Goal: Information Seeking & Learning: Learn about a topic

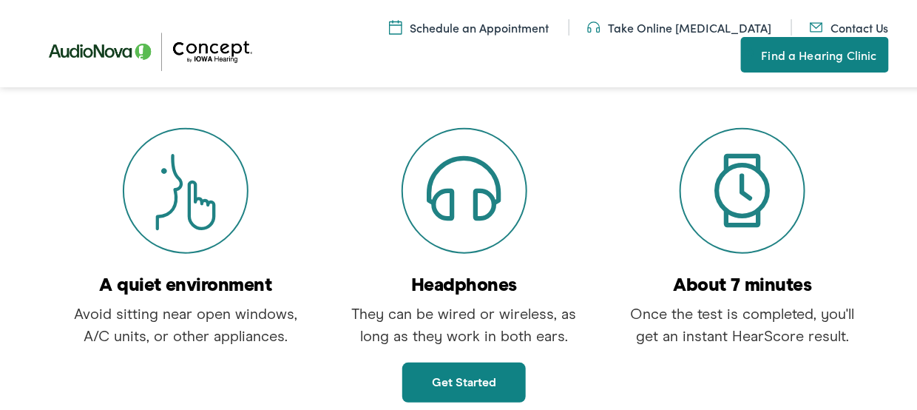
scroll to position [301, 0]
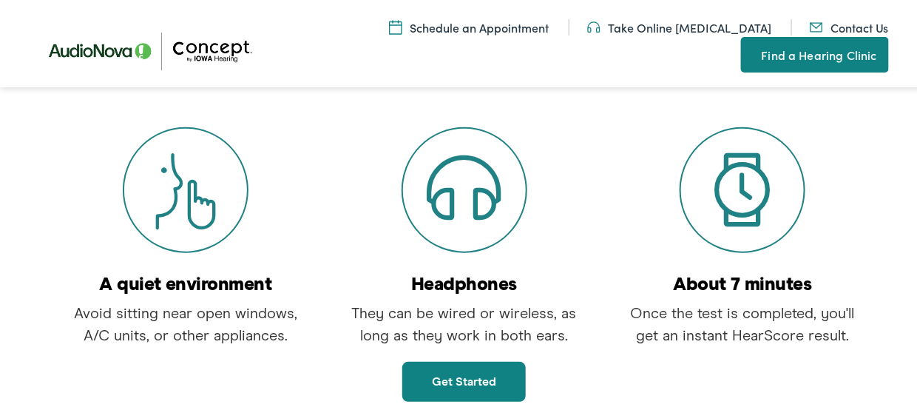
click at [439, 376] on link "Get started" at bounding box center [464, 379] width 124 height 40
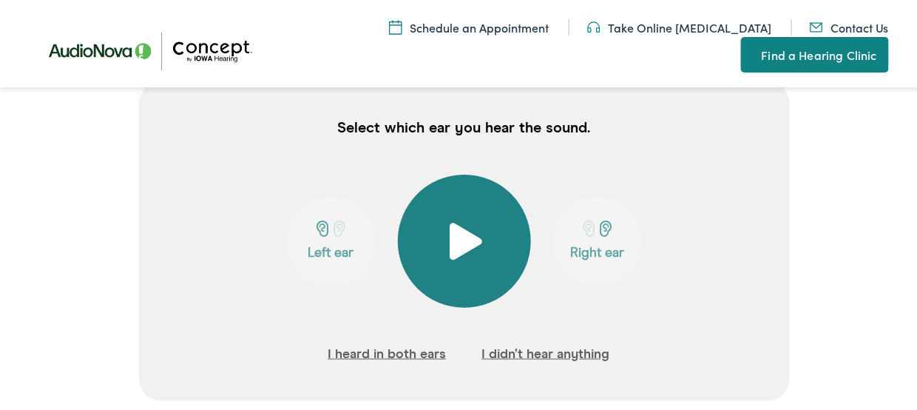
scroll to position [375, 0]
click at [467, 263] on button at bounding box center [464, 238] width 133 height 133
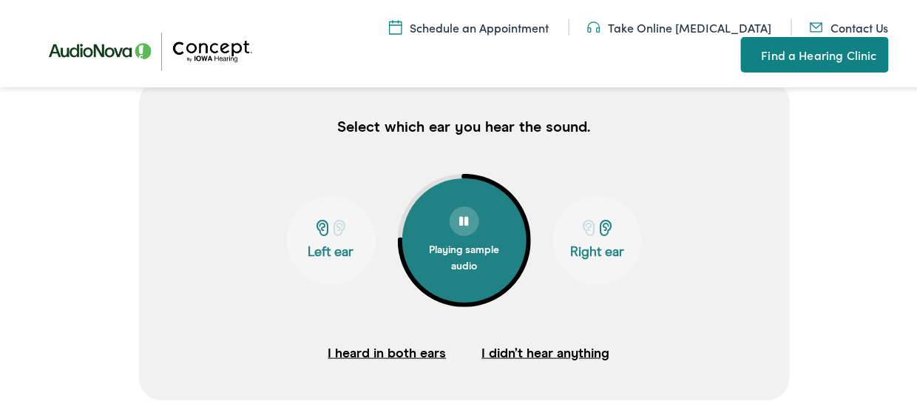
click at [318, 257] on button "Left ear" at bounding box center [331, 238] width 89 height 89
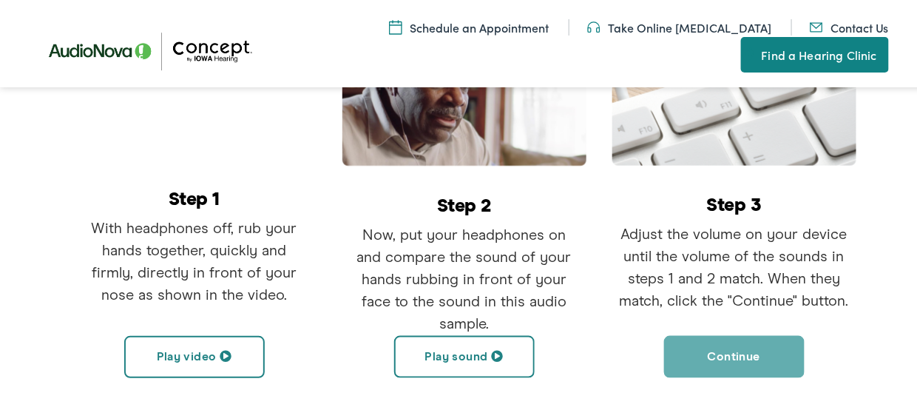
scroll to position [439, 0]
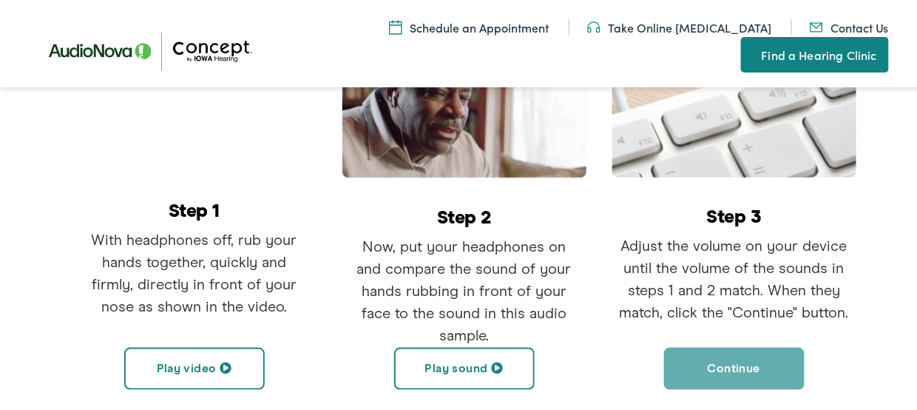
click at [209, 358] on button "Play video" at bounding box center [194, 366] width 141 height 42
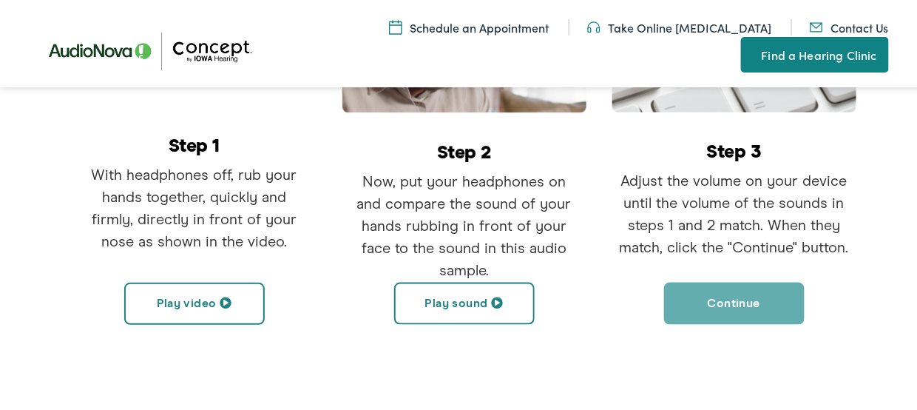
scroll to position [513, 0]
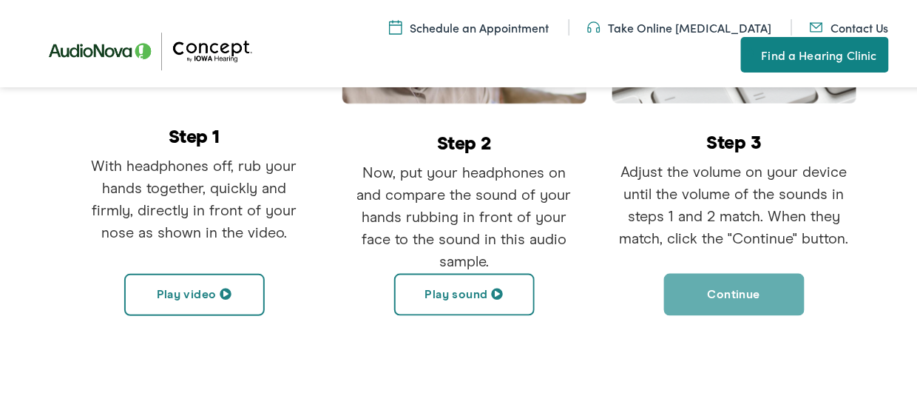
click at [455, 297] on button "Play sound" at bounding box center [464, 292] width 141 height 42
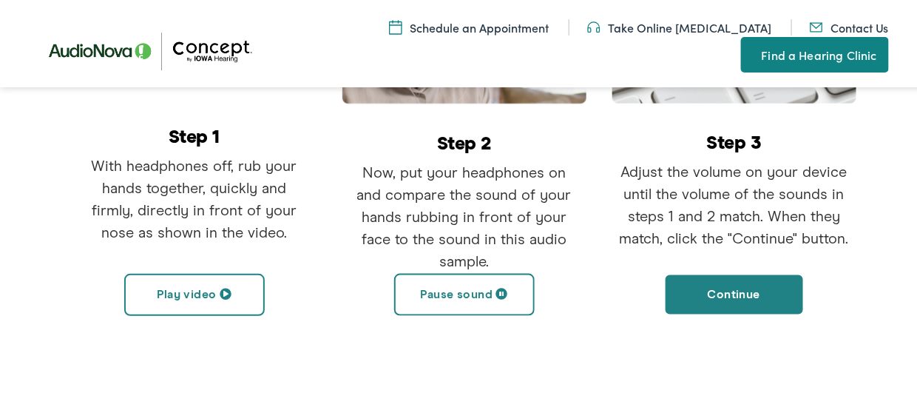
click at [455, 297] on button "Pause sound" at bounding box center [464, 292] width 141 height 42
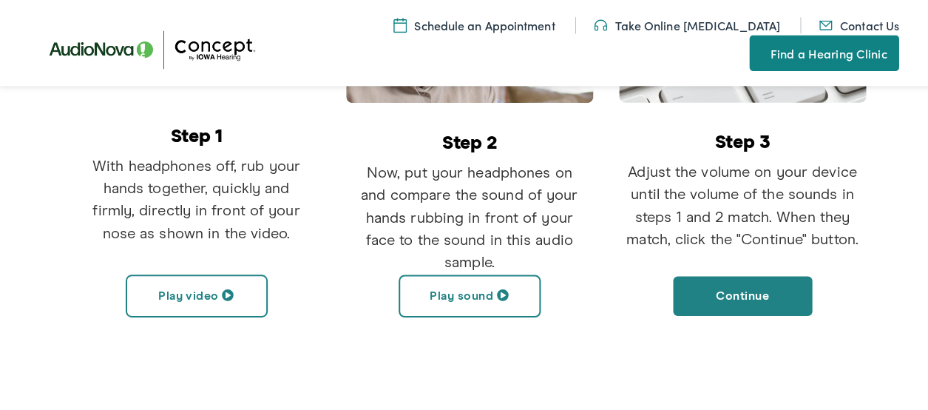
scroll to position [439, 0]
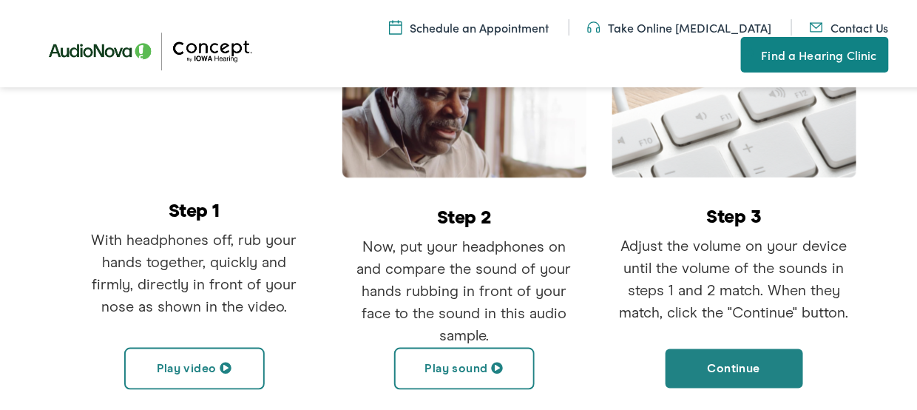
click at [464, 367] on button "Play sound" at bounding box center [464, 366] width 141 height 42
click at [464, 366] on button "Pause sound" at bounding box center [464, 366] width 141 height 42
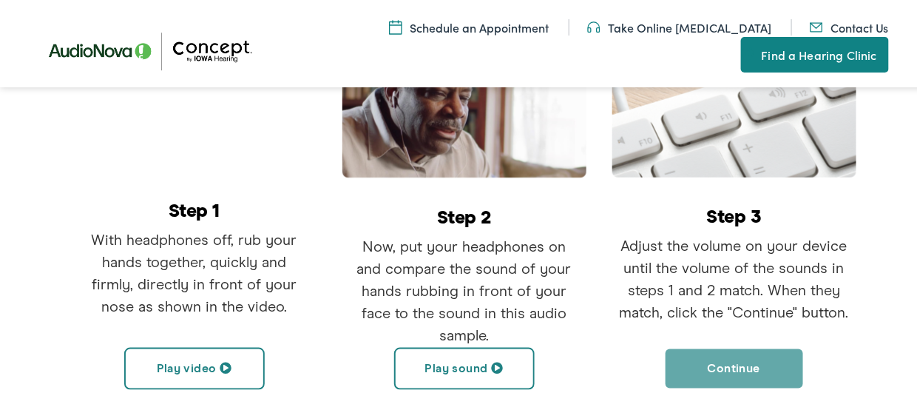
click at [747, 366] on button "Continue" at bounding box center [734, 366] width 141 height 42
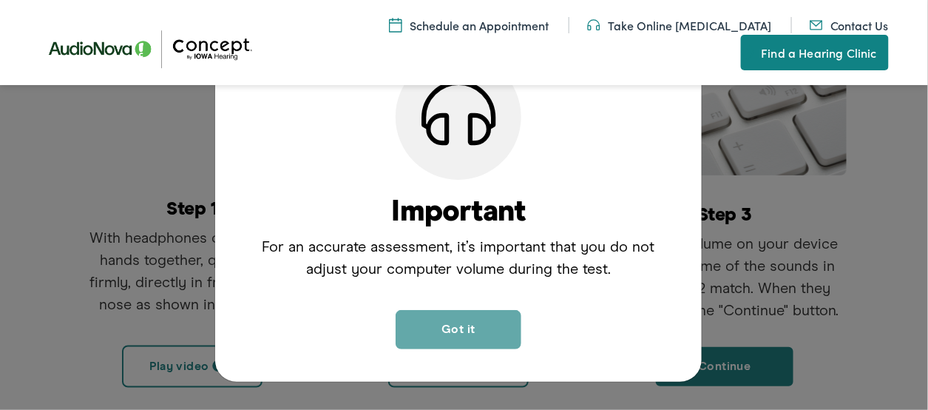
click at [464, 339] on button "Got it" at bounding box center [459, 329] width 126 height 39
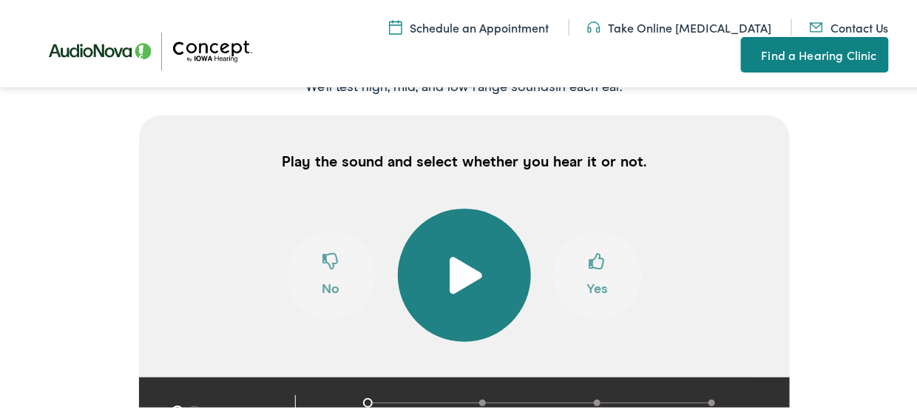
scroll to position [340, 0]
click at [452, 284] on span at bounding box center [464, 272] width 36 height 37
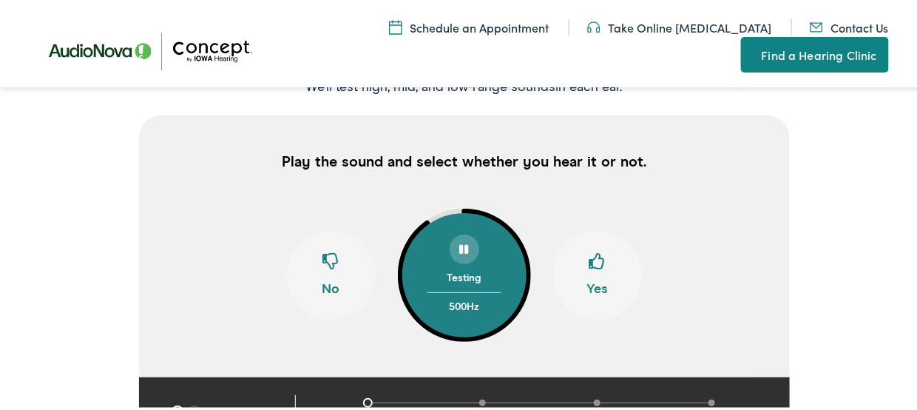
click at [605, 275] on button "Yes" at bounding box center [597, 273] width 89 height 89
click at [591, 269] on span at bounding box center [597, 265] width 16 height 28
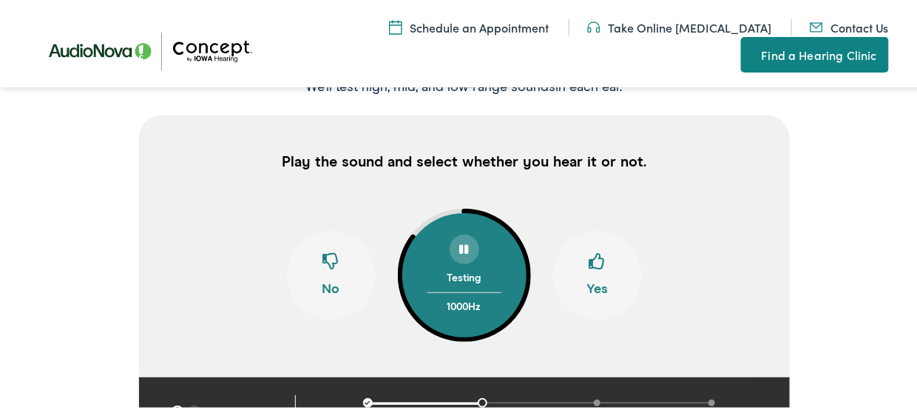
click at [591, 269] on span at bounding box center [597, 265] width 16 height 28
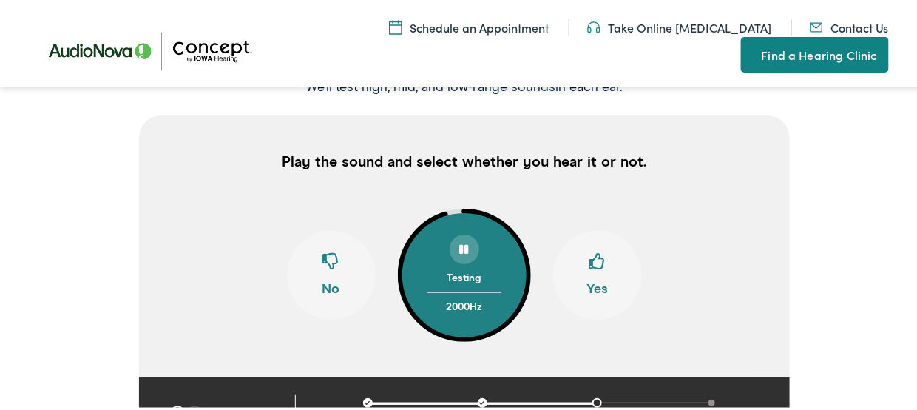
click at [592, 271] on span at bounding box center [597, 265] width 16 height 28
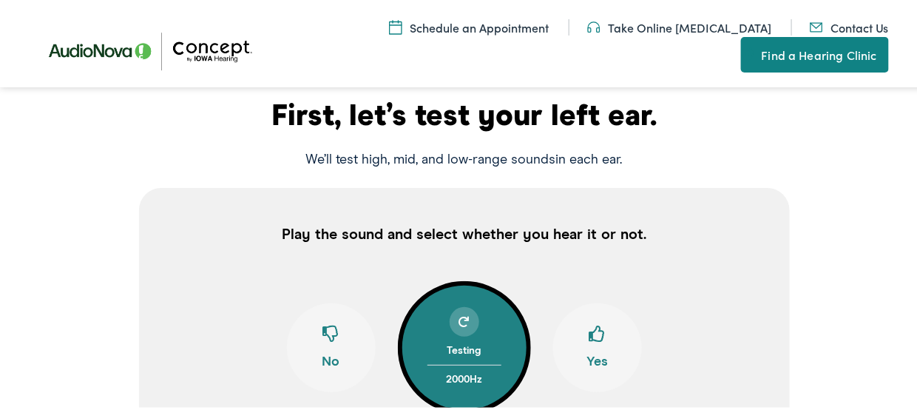
scroll to position [266, 0]
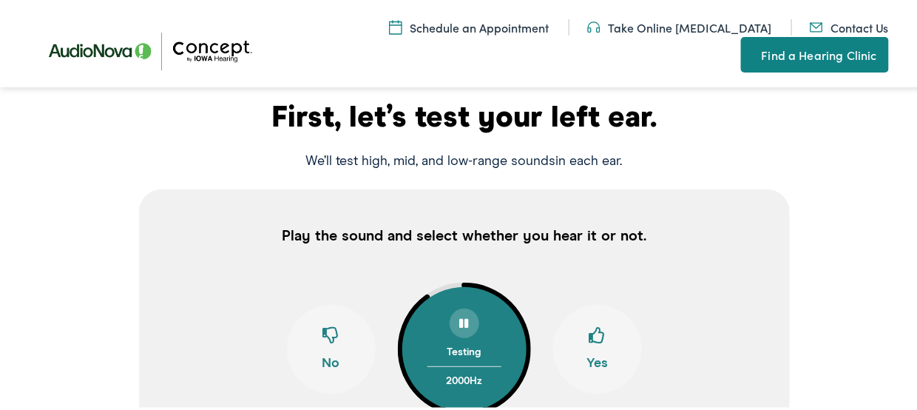
click at [590, 353] on button "Yes" at bounding box center [597, 346] width 89 height 89
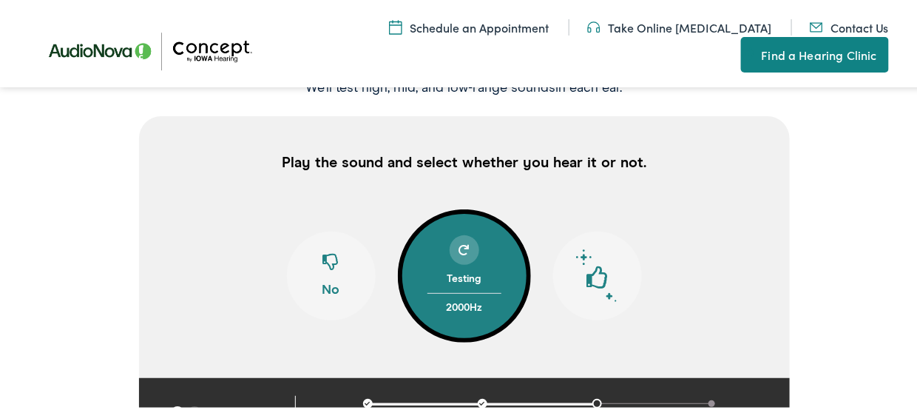
scroll to position [340, 0]
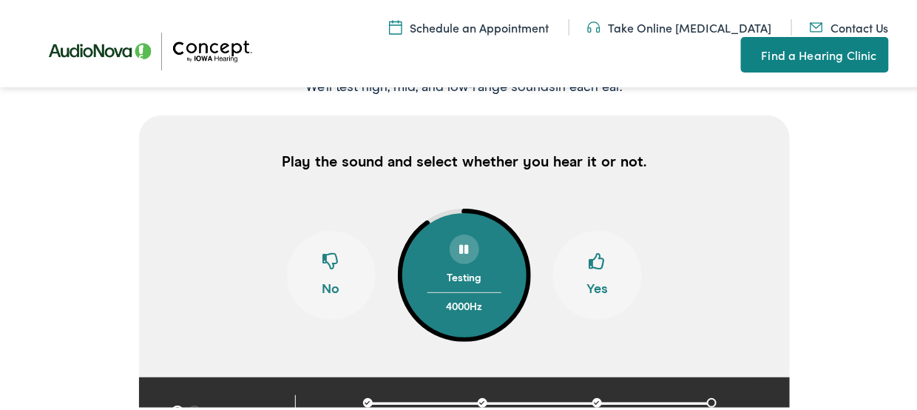
click at [589, 294] on button "Yes" at bounding box center [597, 273] width 89 height 89
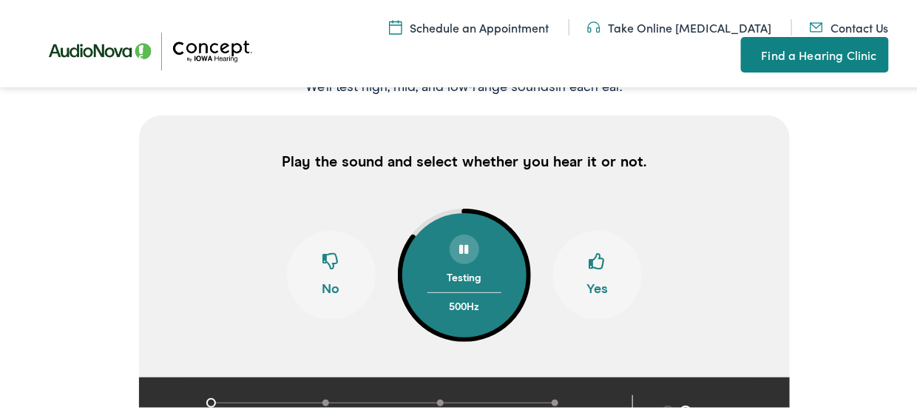
click at [600, 270] on button "Yes" at bounding box center [597, 273] width 89 height 89
click at [600, 270] on span at bounding box center [597, 265] width 16 height 28
click at [209, 401] on span at bounding box center [211, 400] width 5 height 5
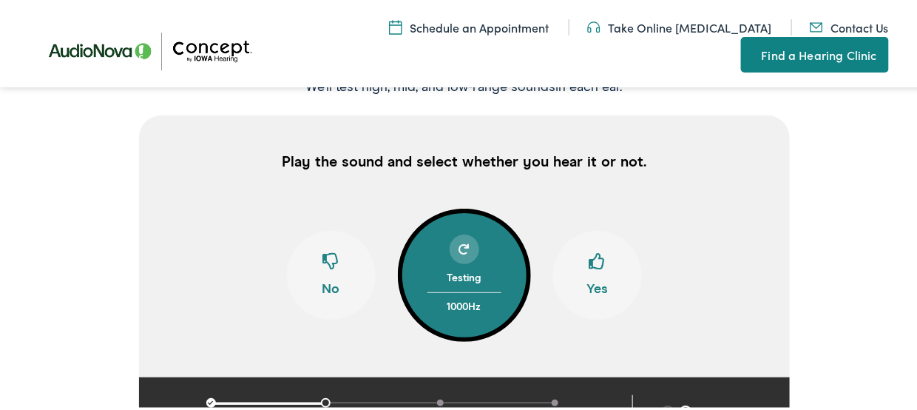
click at [593, 259] on span at bounding box center [597, 265] width 16 height 28
click at [593, 260] on span at bounding box center [597, 265] width 16 height 28
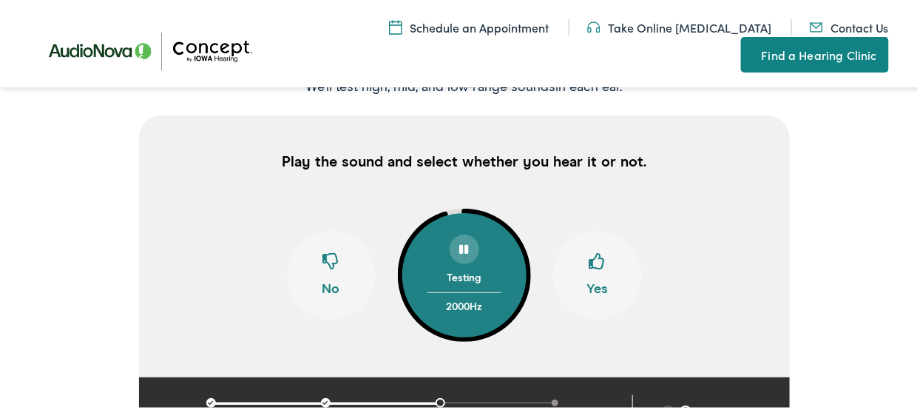
click at [593, 260] on span at bounding box center [597, 265] width 16 height 28
click at [339, 277] on button "No" at bounding box center [331, 273] width 89 height 89
click at [589, 257] on span at bounding box center [597, 265] width 16 height 28
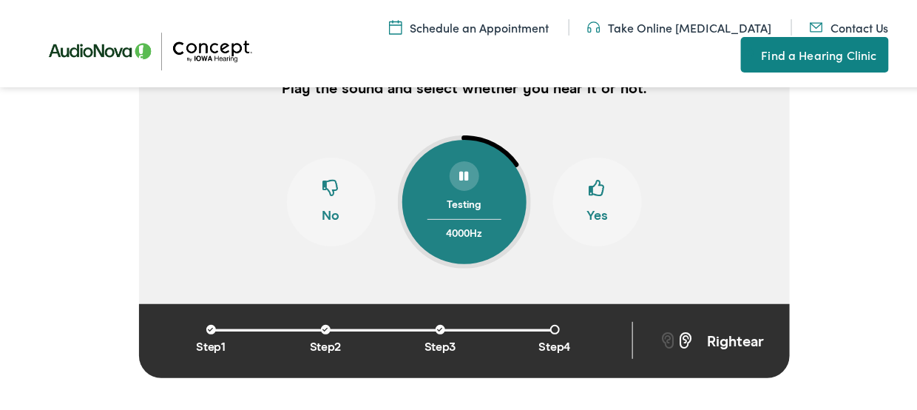
scroll to position [414, 0]
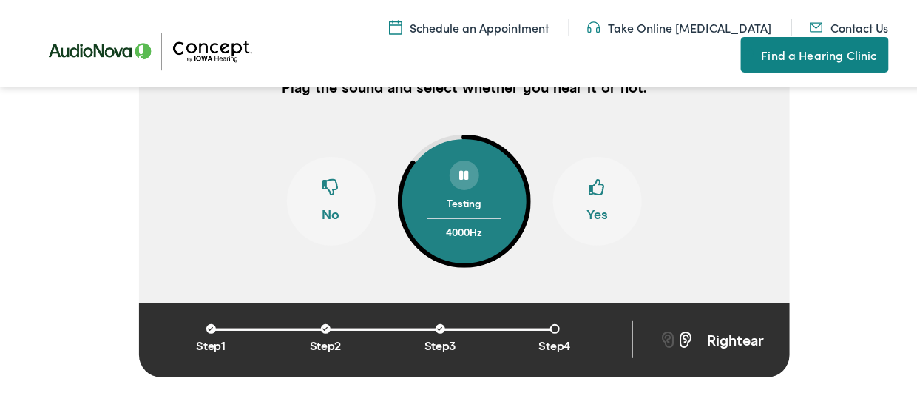
click at [592, 207] on button "Yes" at bounding box center [597, 199] width 89 height 89
drag, startPoint x: 294, startPoint y: 216, endPoint x: 302, endPoint y: 211, distance: 10.3
click at [294, 215] on button "No" at bounding box center [331, 199] width 89 height 89
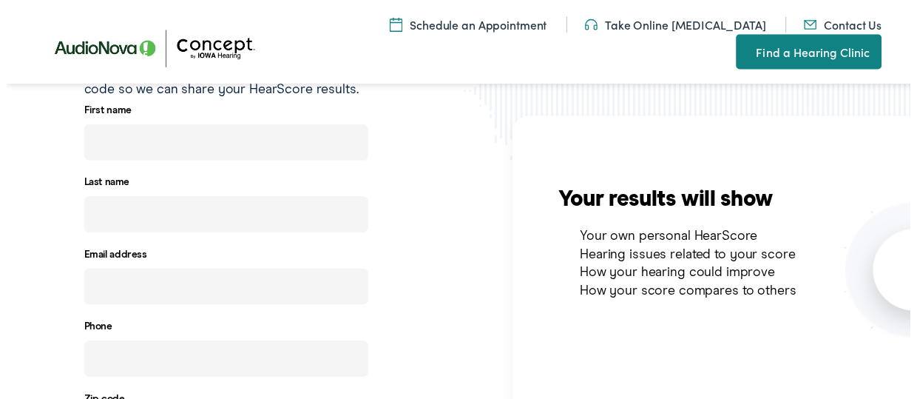
scroll to position [365, 0]
drag, startPoint x: 463, startPoint y: 266, endPoint x: 400, endPoint y: 254, distance: 64.0
drag, startPoint x: 400, startPoint y: 254, endPoint x: 473, endPoint y: 280, distance: 77.9
click at [473, 280] on div "Your results will show Your own personal HearScore Hearing issues related to yo…" at bounding box center [696, 211] width 464 height 188
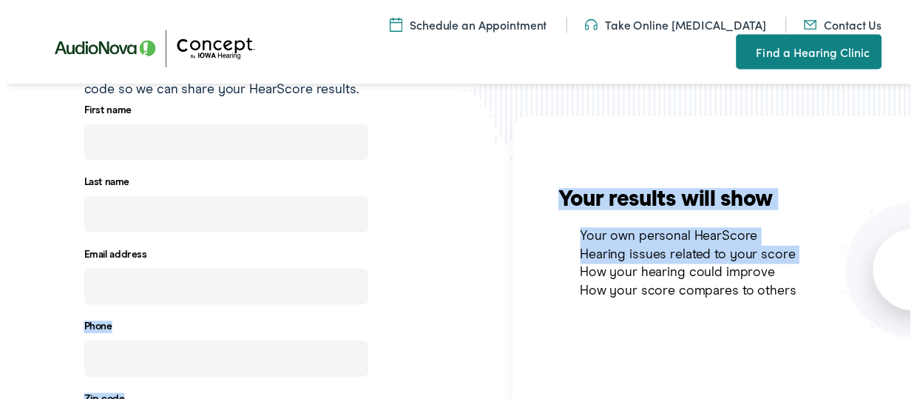
drag, startPoint x: 451, startPoint y: 274, endPoint x: 436, endPoint y: 271, distance: 15.7
click at [436, 271] on div "Test complete! Please provide your name, email address and zip code so we can s…" at bounding box center [464, 270] width 928 height 501
click at [436, 270] on div "Test complete! Please provide your name, email address and zip code so we can s…" at bounding box center [232, 270] width 464 height 501
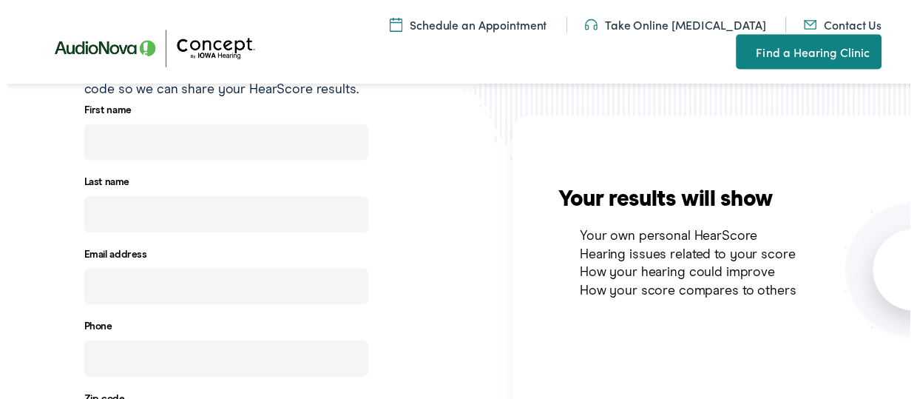
scroll to position [291, 0]
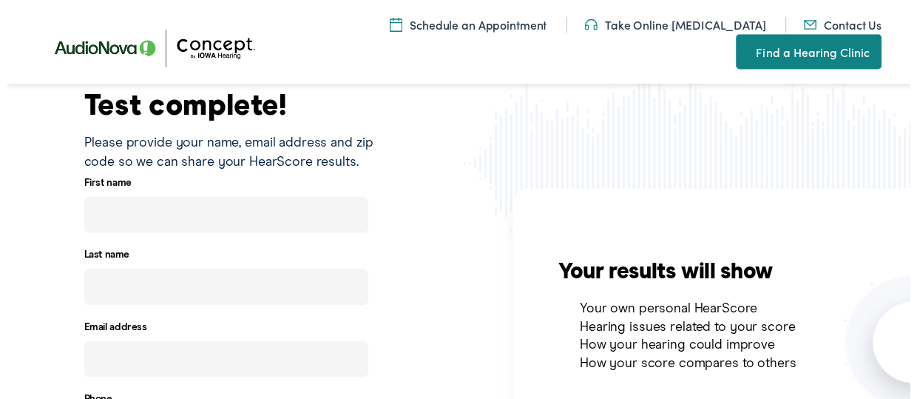
click at [296, 226] on input "text" at bounding box center [222, 218] width 289 height 37
type input "[PERSON_NAME]"
click at [223, 291] on input "text" at bounding box center [222, 291] width 289 height 37
type input "[PERSON_NAME]"
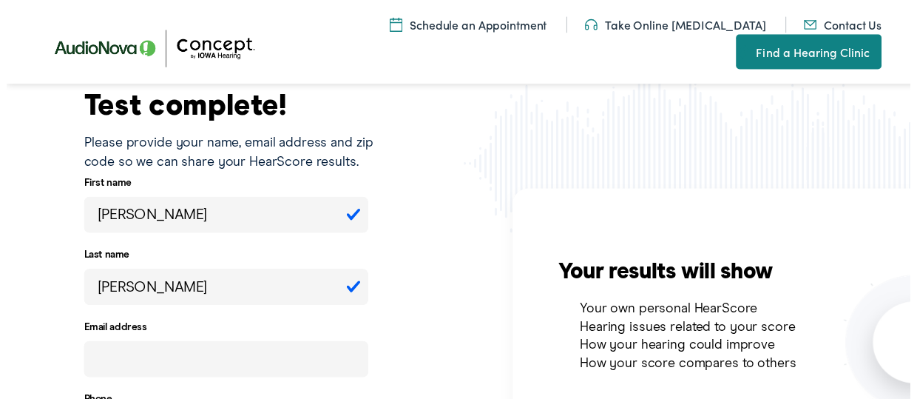
click at [124, 356] on input "email" at bounding box center [222, 364] width 289 height 37
paste input "tylrsvilcowgirl"
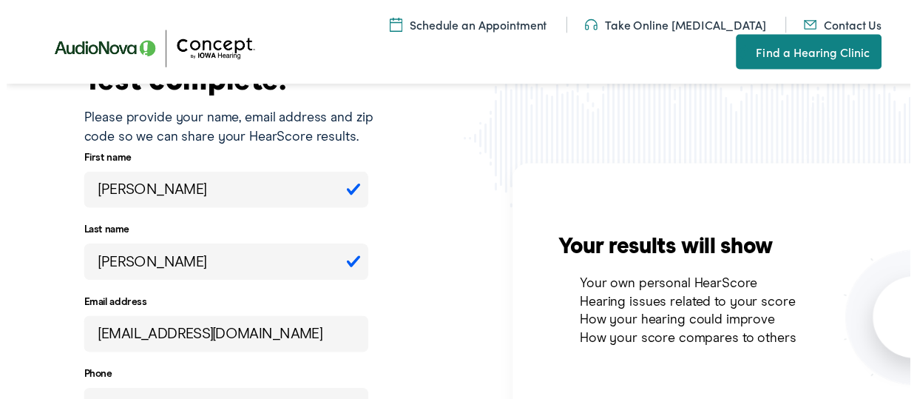
scroll to position [439, 0]
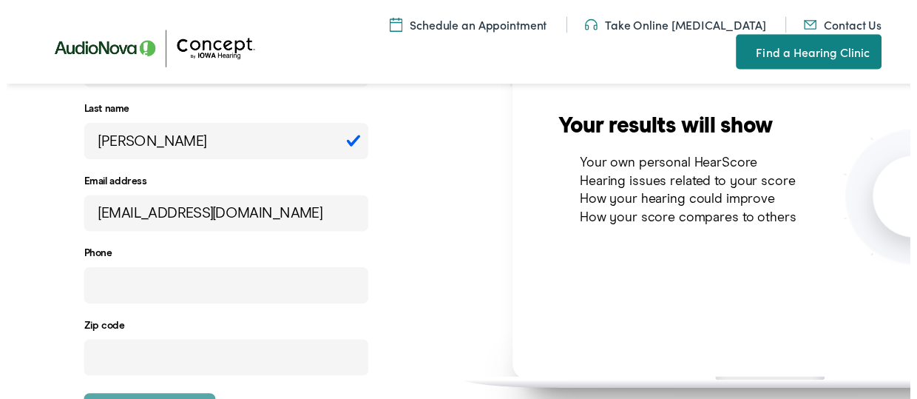
type input "[EMAIL_ADDRESS][DOMAIN_NAME]"
click at [180, 292] on input "tel" at bounding box center [222, 289] width 289 height 37
type input "[PHONE_NUMBER]"
type input "84129"
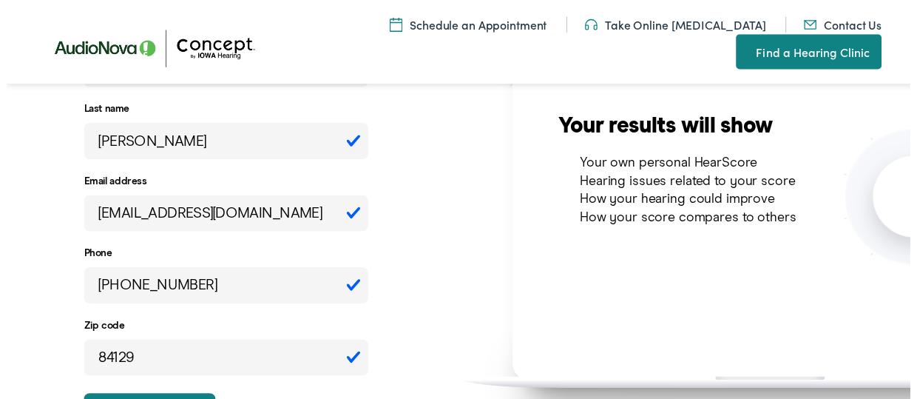
drag, startPoint x: 208, startPoint y: 300, endPoint x: 35, endPoint y: 291, distance: 173.3
click at [35, 291] on div "Test complete! Please provide your name, email address and zip code so we can s…" at bounding box center [232, 196] width 464 height 501
click at [195, 289] on input "[PHONE_NUMBER]" at bounding box center [222, 289] width 289 height 37
drag, startPoint x: 195, startPoint y: 289, endPoint x: 128, endPoint y: 295, distance: 67.6
click at [128, 295] on input "[PHONE_NUMBER]" at bounding box center [222, 289] width 289 height 37
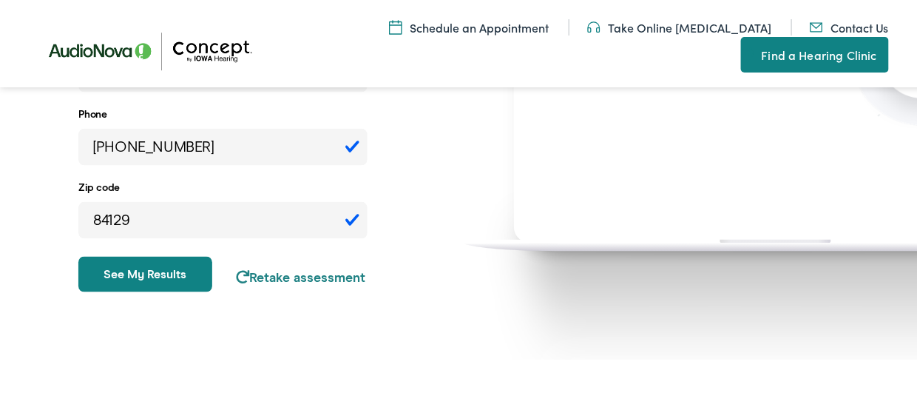
scroll to position [587, 0]
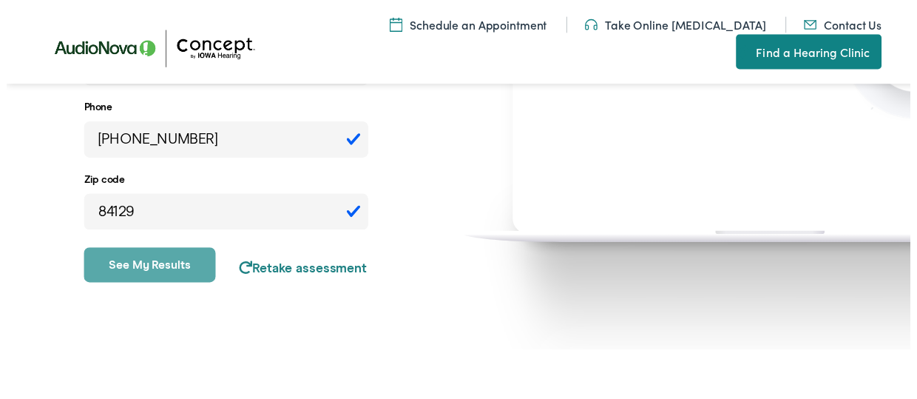
type input "[PHONE_NUMBER]"
click at [151, 280] on button "See my results" at bounding box center [145, 269] width 134 height 36
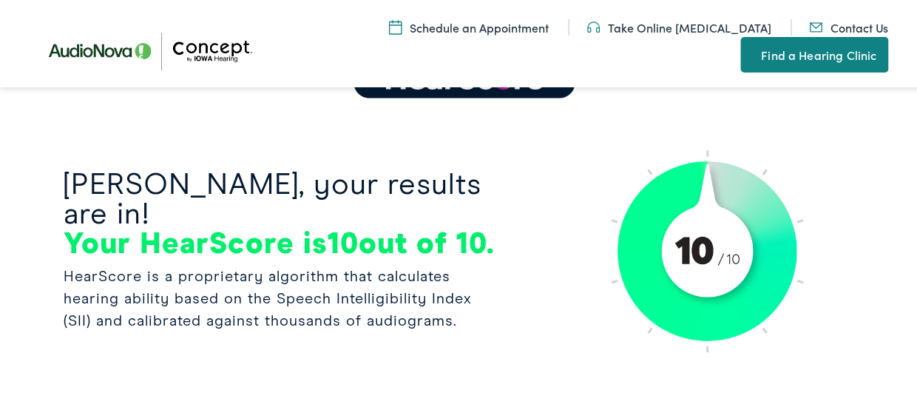
scroll to position [0, 0]
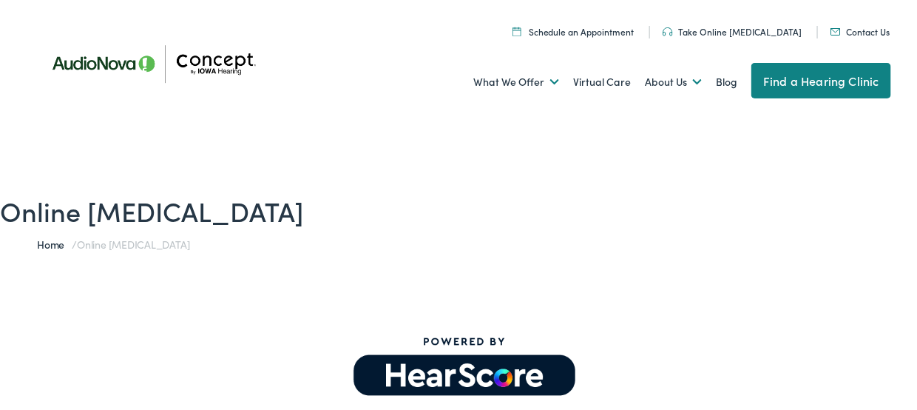
click at [732, 30] on link "Take Online [MEDICAL_DATA]" at bounding box center [733, 29] width 140 height 13
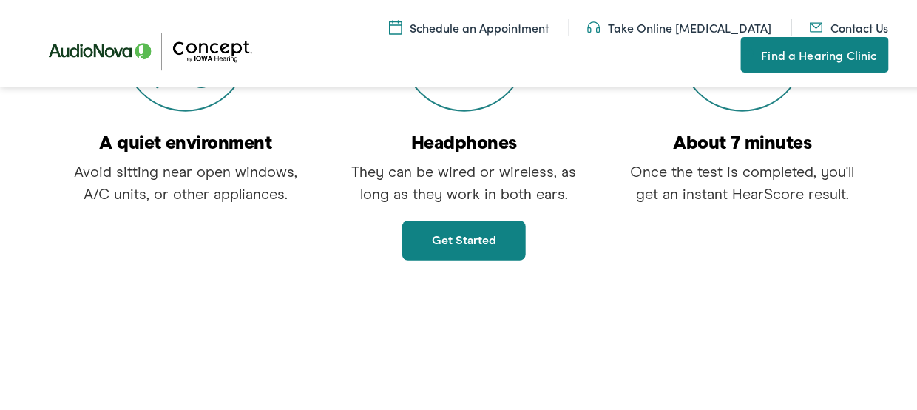
scroll to position [444, 0]
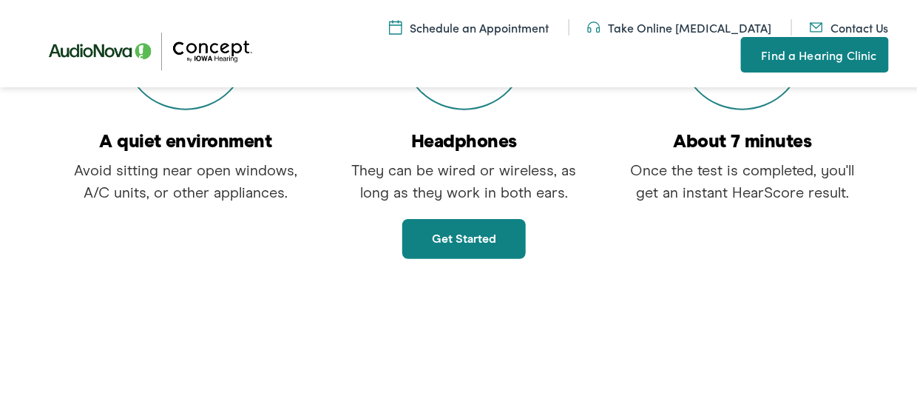
click at [502, 229] on link "Get started" at bounding box center [464, 237] width 124 height 40
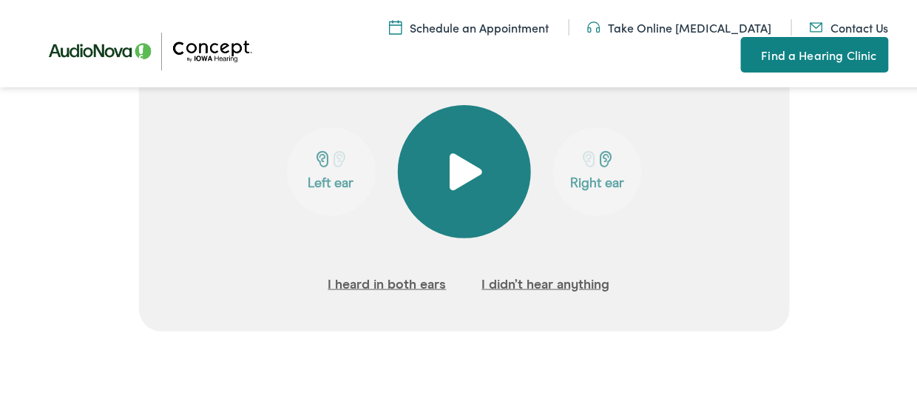
click at [460, 172] on span at bounding box center [464, 169] width 36 height 37
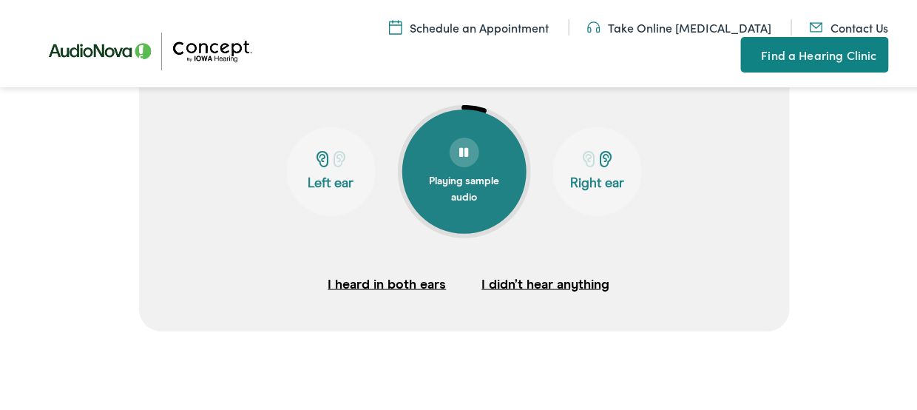
click at [452, 155] on div at bounding box center [465, 150] width 30 height 30
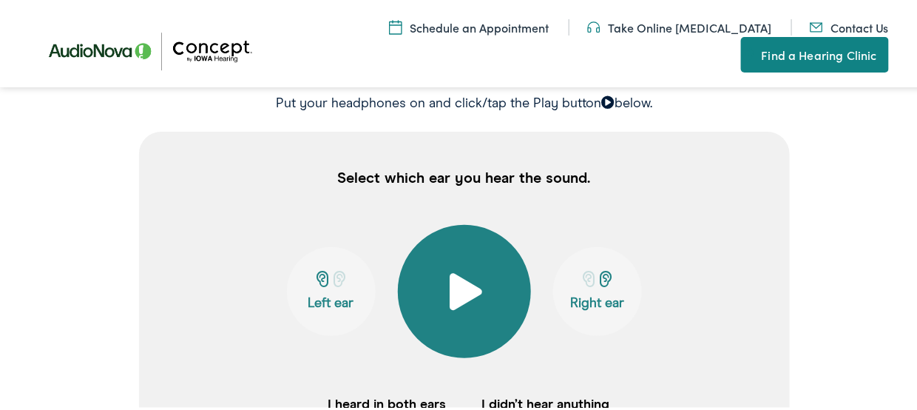
scroll to position [296, 0]
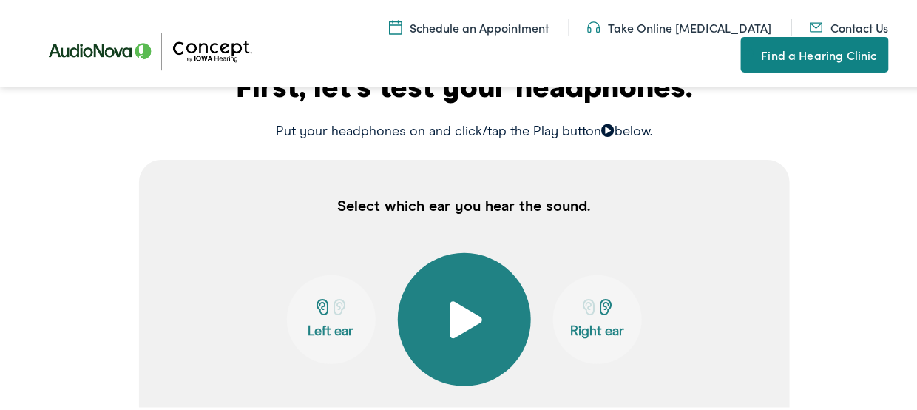
click at [459, 324] on span at bounding box center [464, 317] width 36 height 37
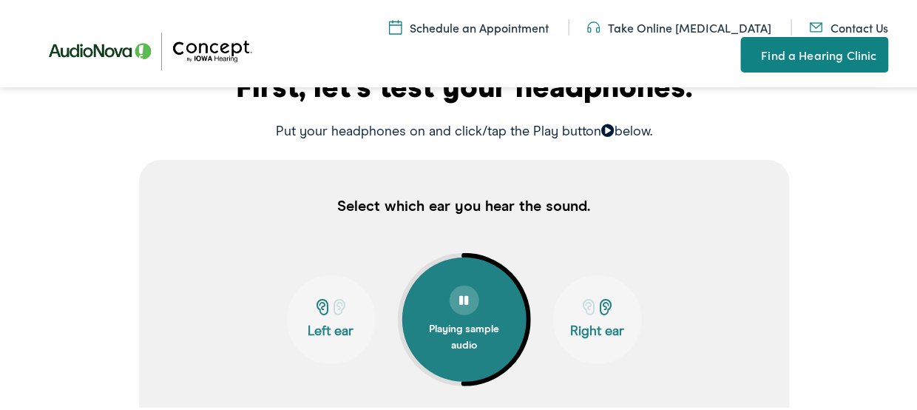
click at [318, 315] on button "Left ear" at bounding box center [331, 317] width 89 height 89
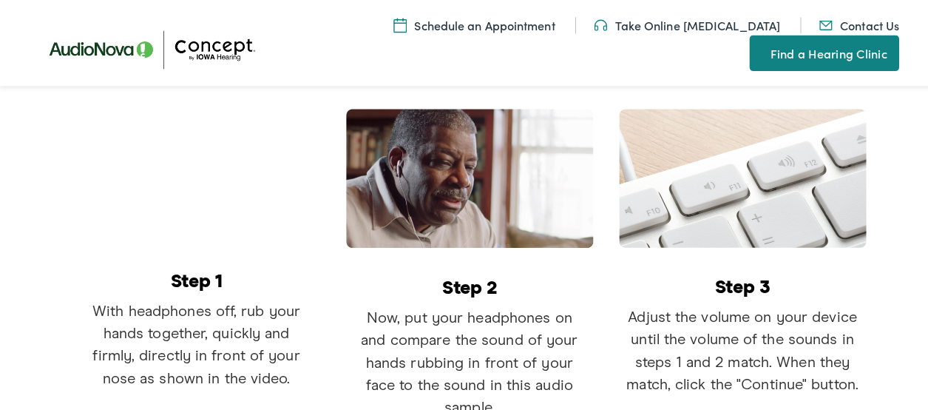
scroll to position [439, 0]
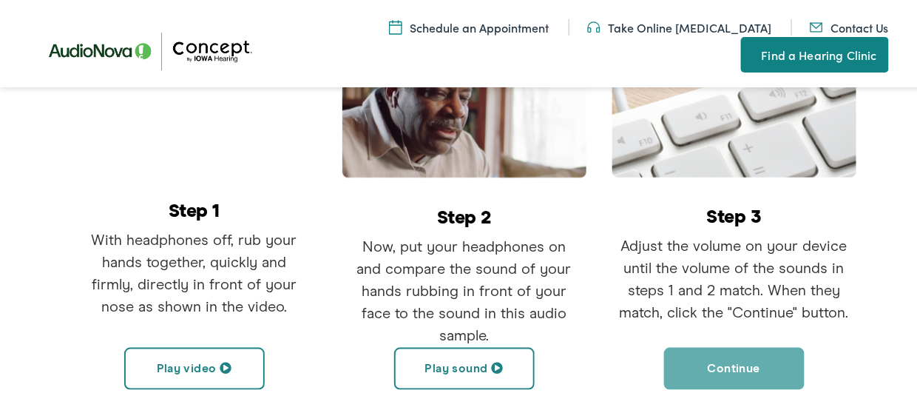
click at [471, 367] on button "Play sound" at bounding box center [464, 366] width 141 height 42
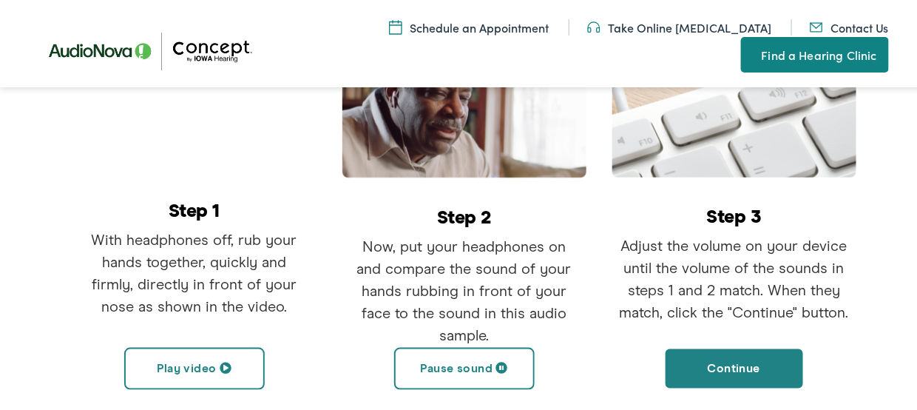
click at [583, 328] on div "Step 2 Now, put your headphones on and compare the sound of your hands rubbing …" at bounding box center [464, 212] width 270 height 349
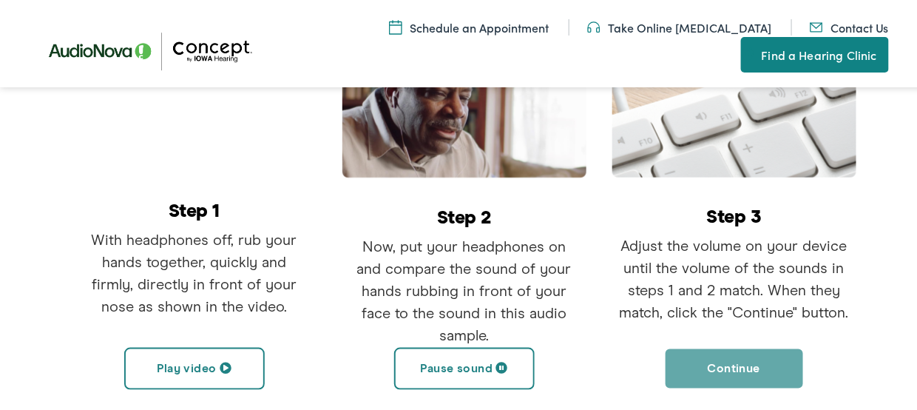
click at [763, 371] on button "Continue" at bounding box center [734, 366] width 141 height 42
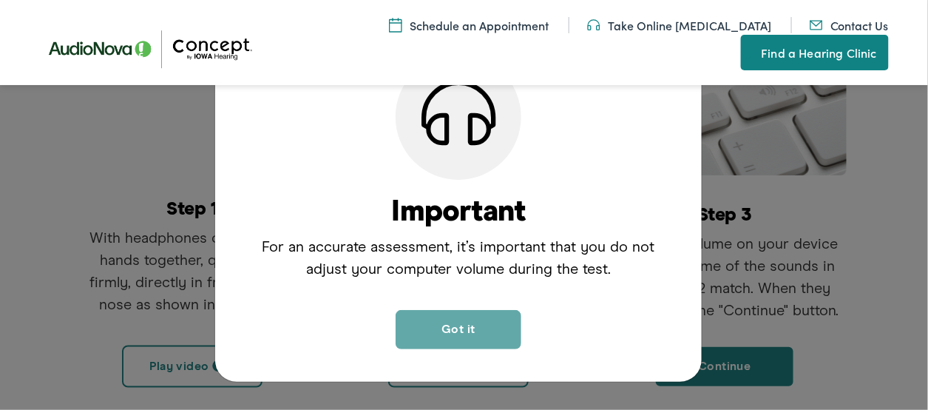
click at [471, 328] on button "Got it" at bounding box center [459, 329] width 126 height 39
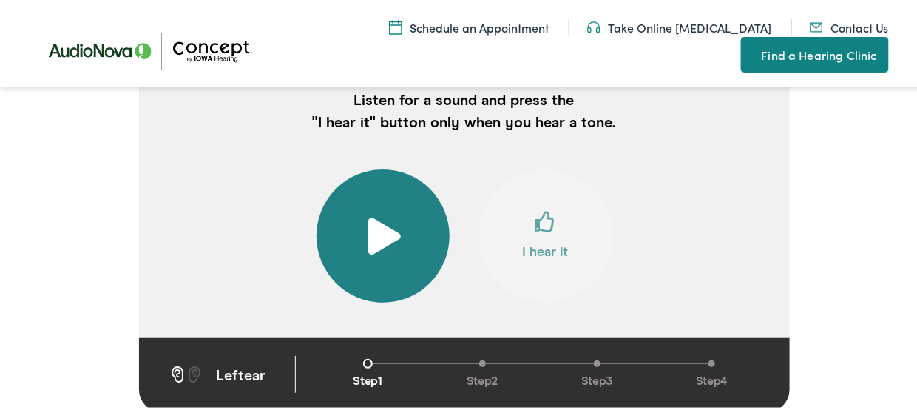
scroll to position [362, 0]
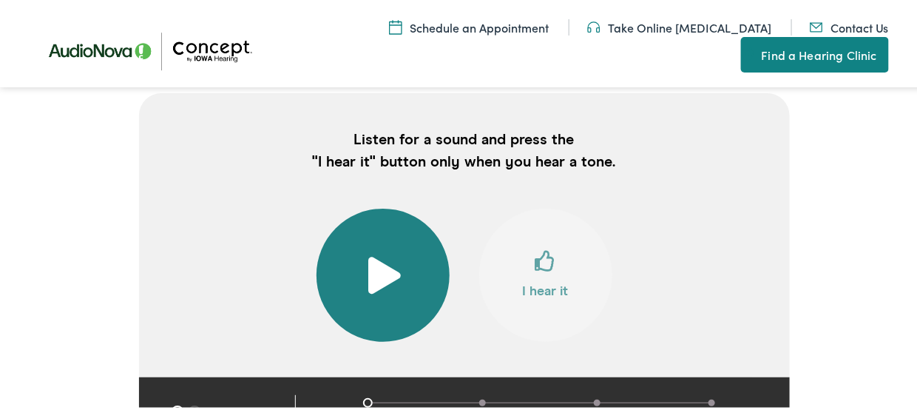
click at [379, 276] on span at bounding box center [383, 272] width 36 height 37
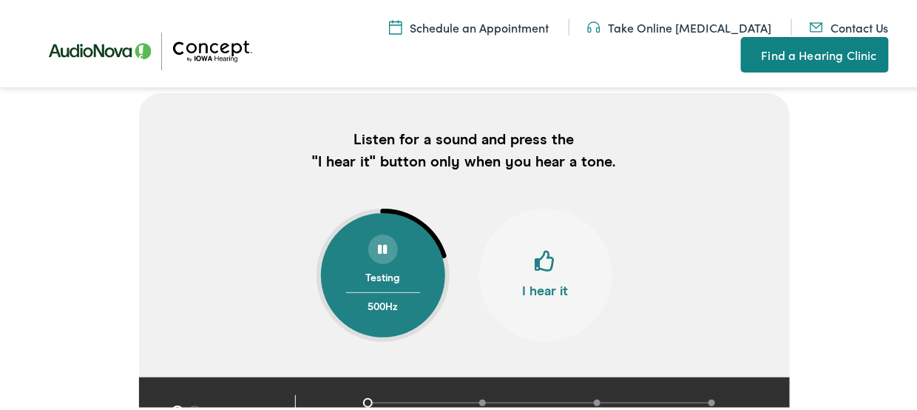
click at [548, 263] on span at bounding box center [545, 265] width 21 height 33
click at [535, 282] on button "I hear it" at bounding box center [545, 272] width 133 height 133
click at [536, 280] on button "I hear it" at bounding box center [545, 272] width 133 height 133
click at [545, 282] on button "I hear it" at bounding box center [545, 272] width 133 height 133
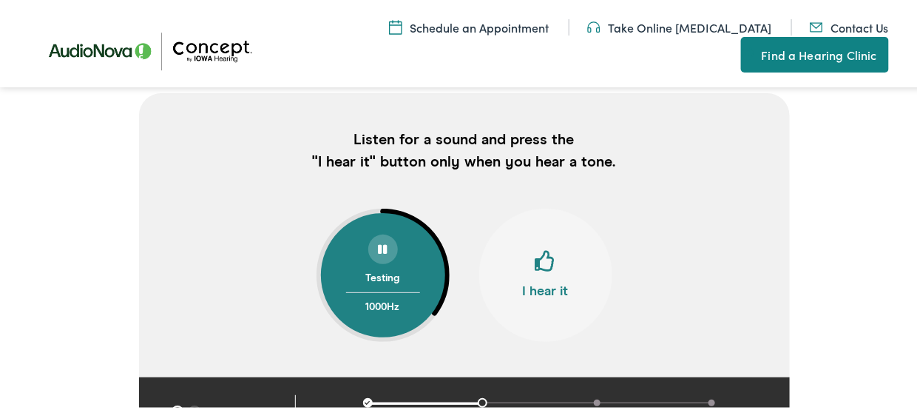
click at [545, 282] on button "I hear it" at bounding box center [545, 272] width 133 height 133
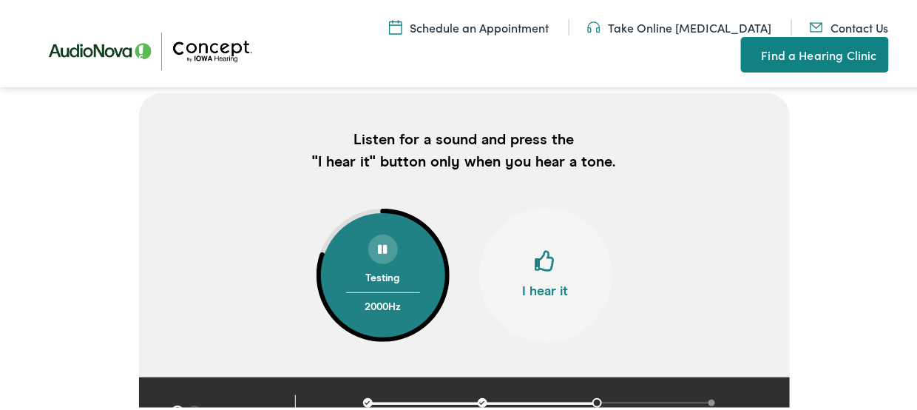
click at [545, 282] on button "I hear it" at bounding box center [545, 272] width 133 height 133
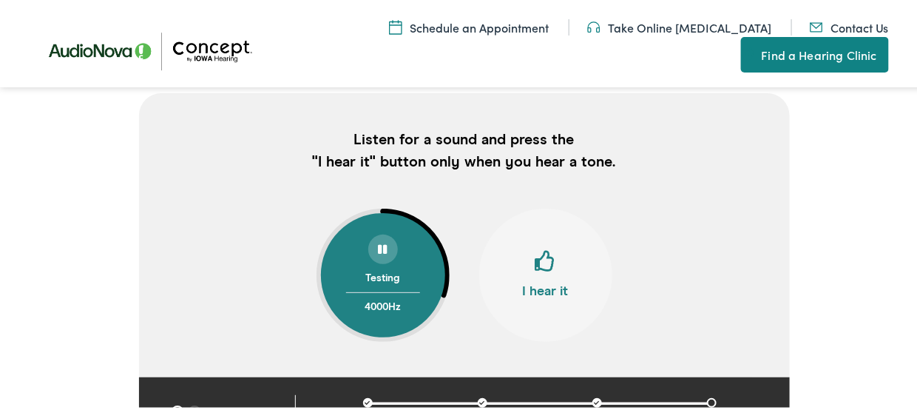
click at [545, 282] on button "I hear it" at bounding box center [545, 272] width 133 height 133
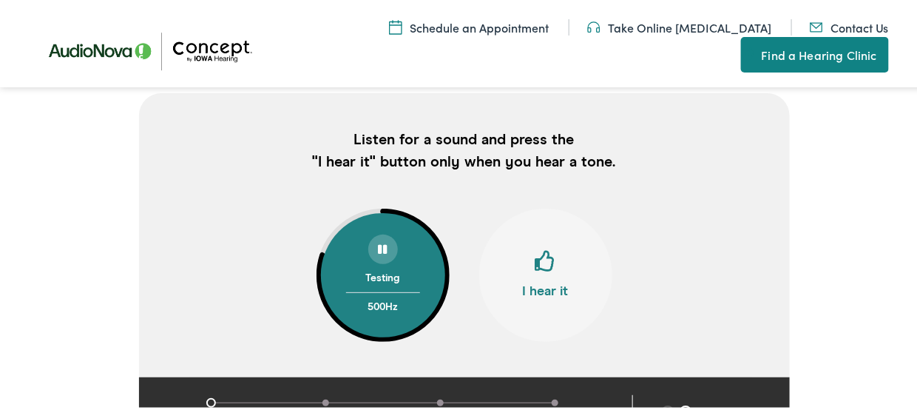
click at [556, 268] on button "I hear it" at bounding box center [545, 272] width 133 height 133
click at [525, 265] on button "I hear it" at bounding box center [545, 272] width 133 height 133
click at [526, 266] on button "I hear it" at bounding box center [545, 272] width 133 height 133
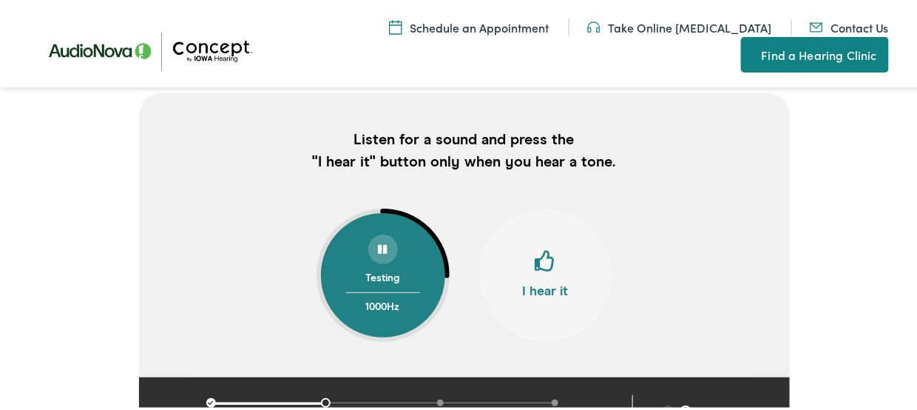
click at [548, 268] on span at bounding box center [545, 265] width 21 height 33
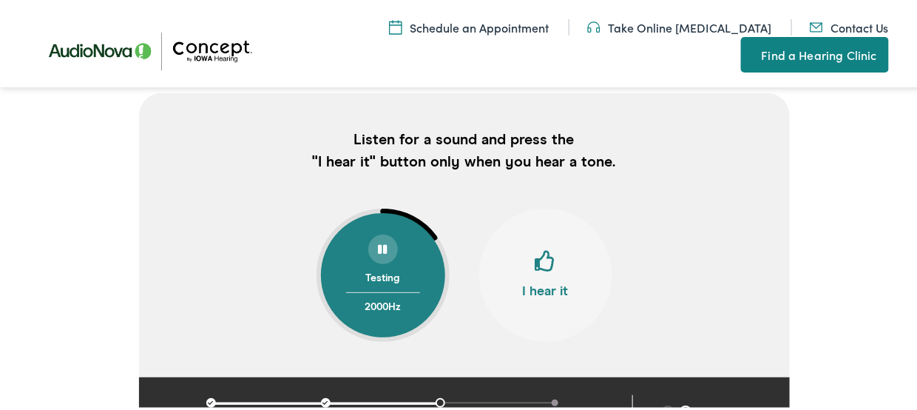
click at [548, 268] on span at bounding box center [545, 265] width 21 height 33
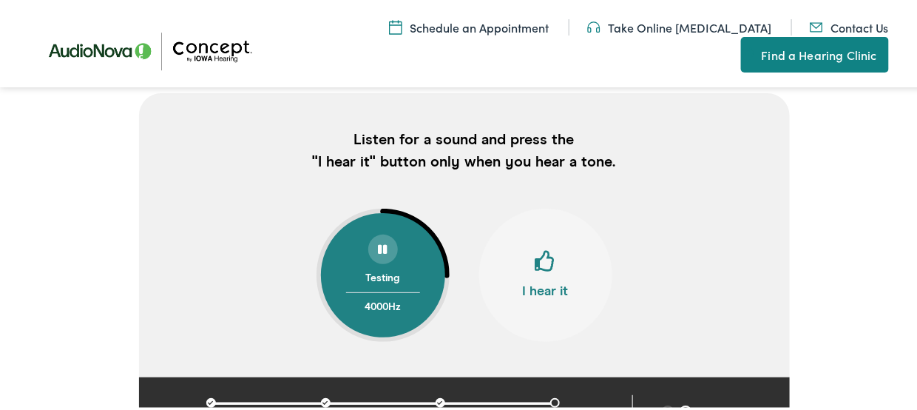
click at [548, 268] on span at bounding box center [545, 265] width 21 height 33
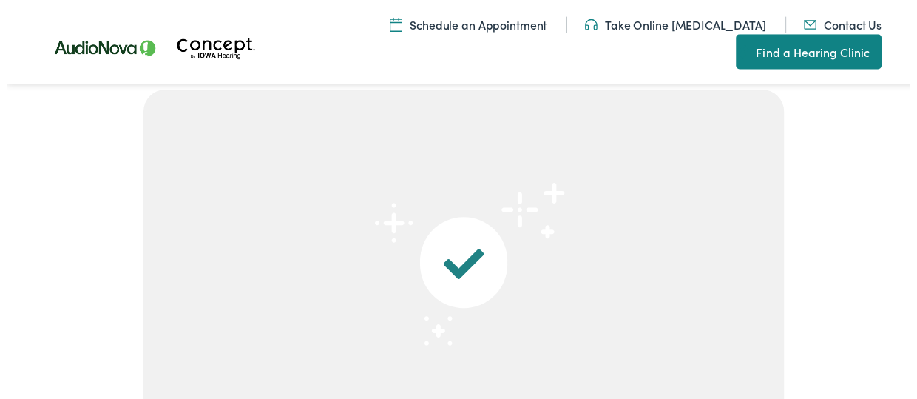
scroll to position [308, 0]
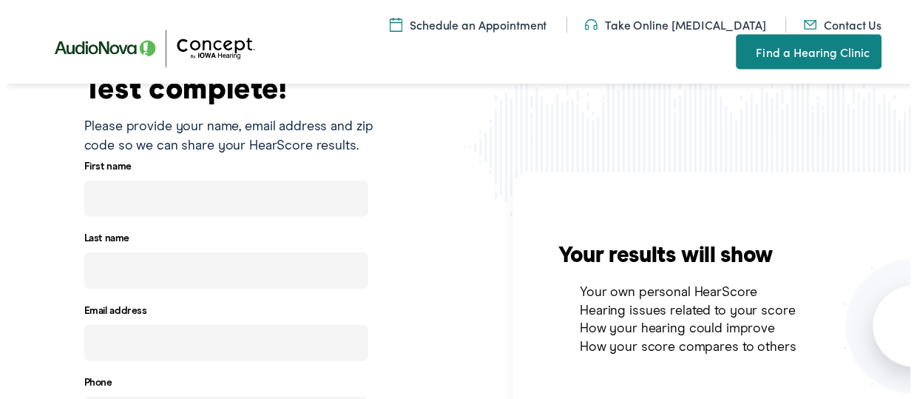
click at [194, 220] on div "First name Last name Email address Phone Zip code See my results Retake assessm…" at bounding box center [231, 362] width 307 height 408
click at [192, 196] on input "text" at bounding box center [222, 201] width 289 height 37
type input "tiffany"
type input "lambert"
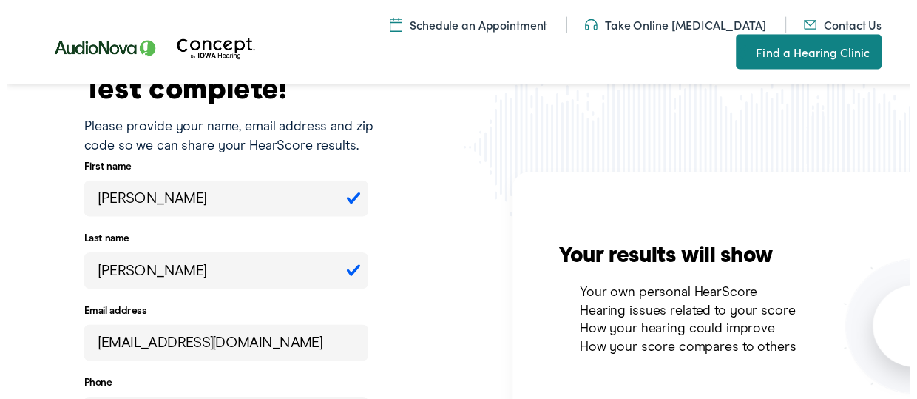
type input "[EMAIL_ADDRESS][DOMAIN_NAME]"
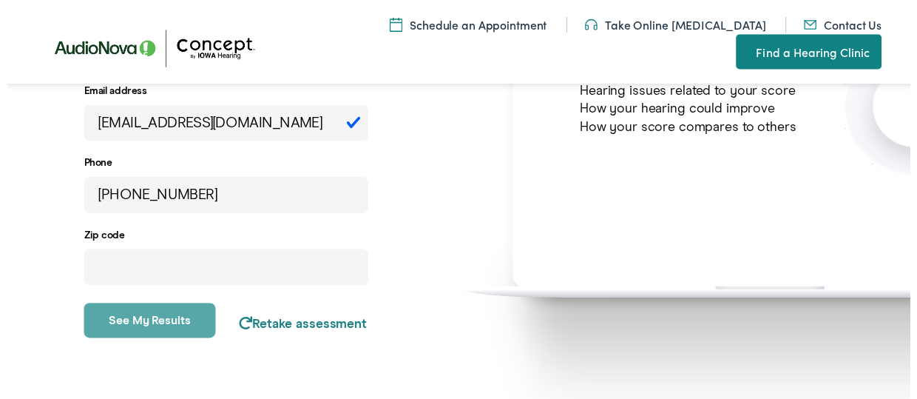
type input "[PHONE_NUMBER]"
click at [173, 277] on input "number" at bounding box center [222, 271] width 289 height 37
type input "84129"
click at [115, 320] on button "See my results" at bounding box center [145, 326] width 134 height 36
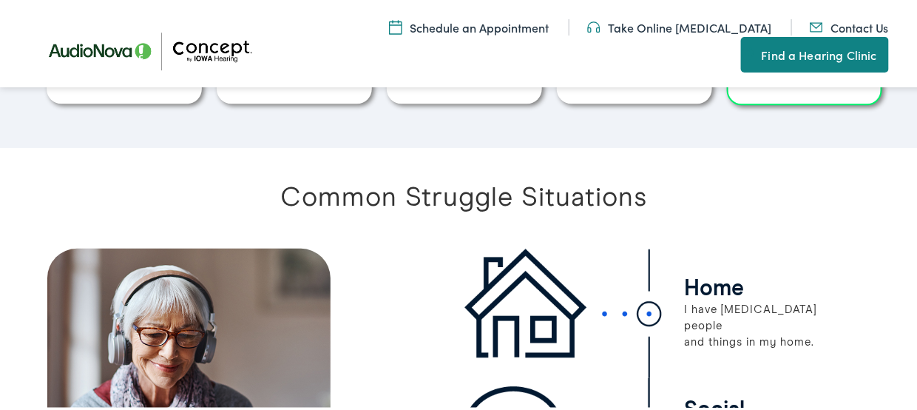
scroll to position [1094, 0]
